Goal: Information Seeking & Learning: Learn about a topic

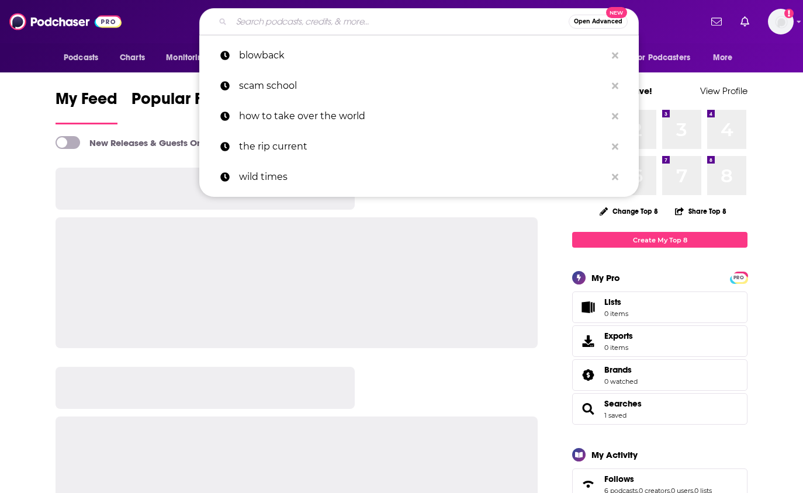
click at [456, 25] on input "Search podcasts, credits, & more..." at bounding box center [399, 21] width 337 height 19
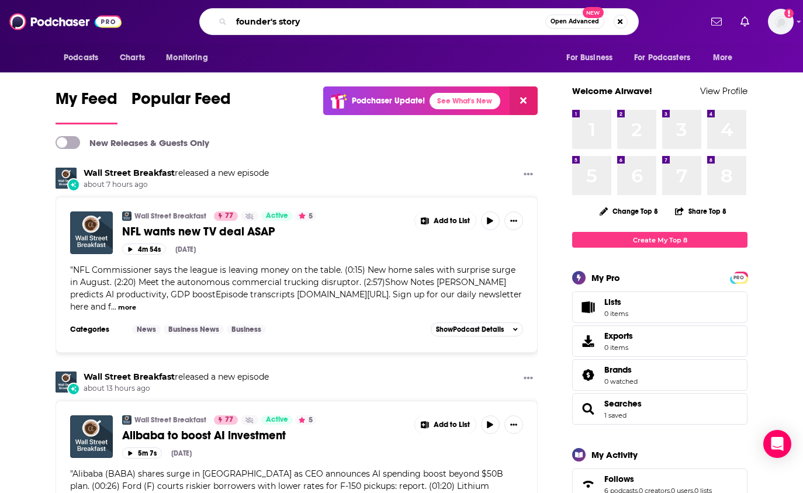
type input "founder's story"
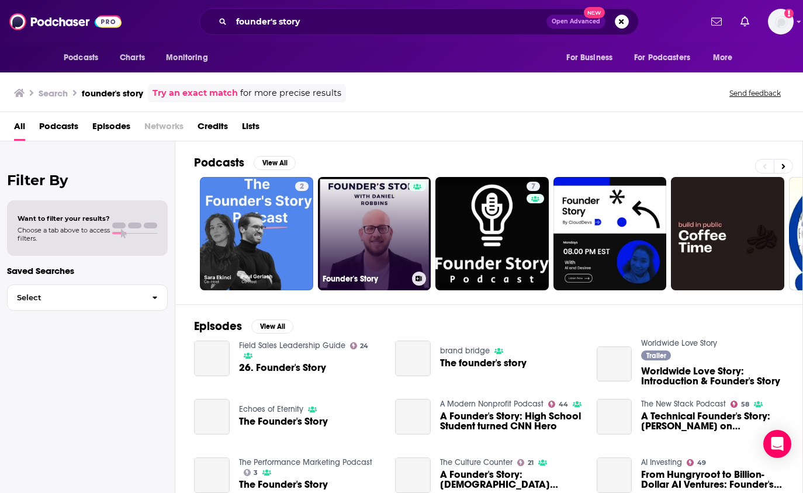
click at [383, 229] on link "Founder's Story" at bounding box center [374, 233] width 113 height 113
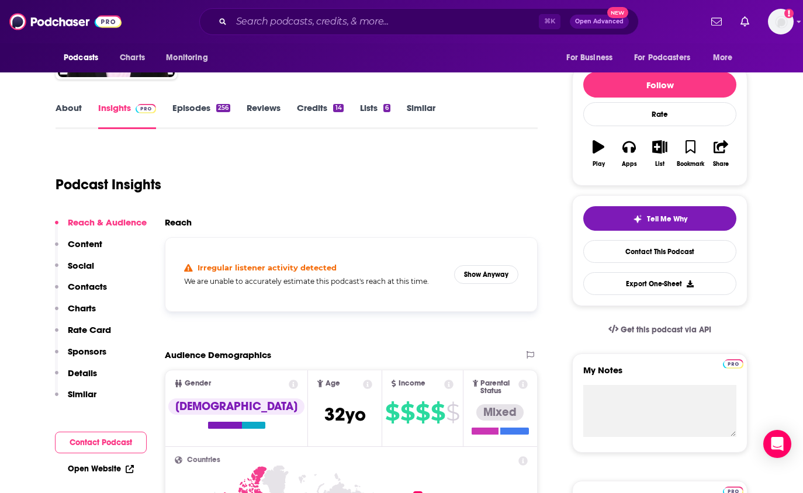
scroll to position [121, 0]
click at [472, 280] on button "Show Anyway" at bounding box center [486, 274] width 64 height 19
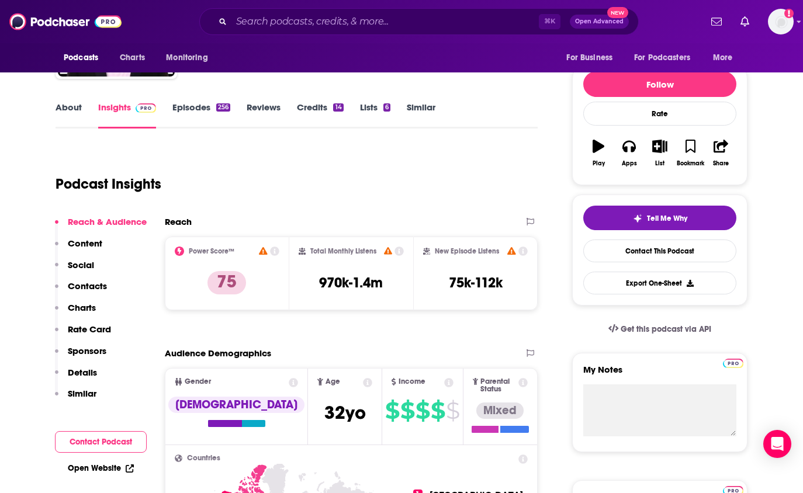
click at [406, 191] on div "Podcast Insights" at bounding box center [292, 177] width 473 height 60
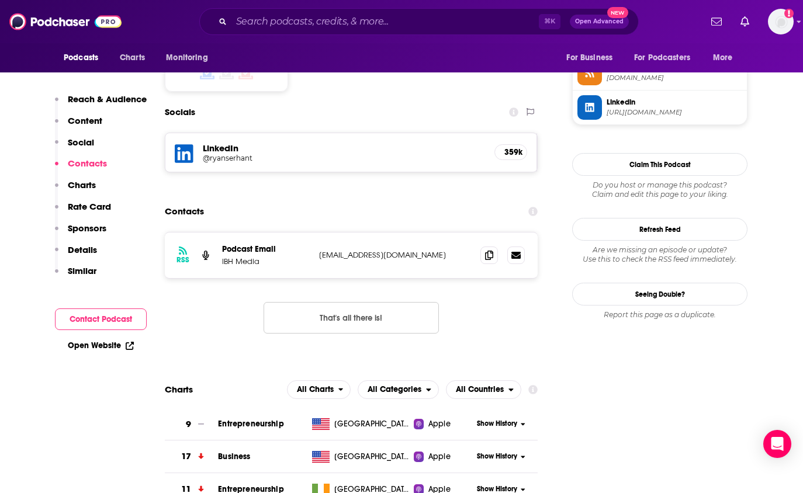
scroll to position [973, 0]
